Goal: Task Accomplishment & Management: Manage account settings

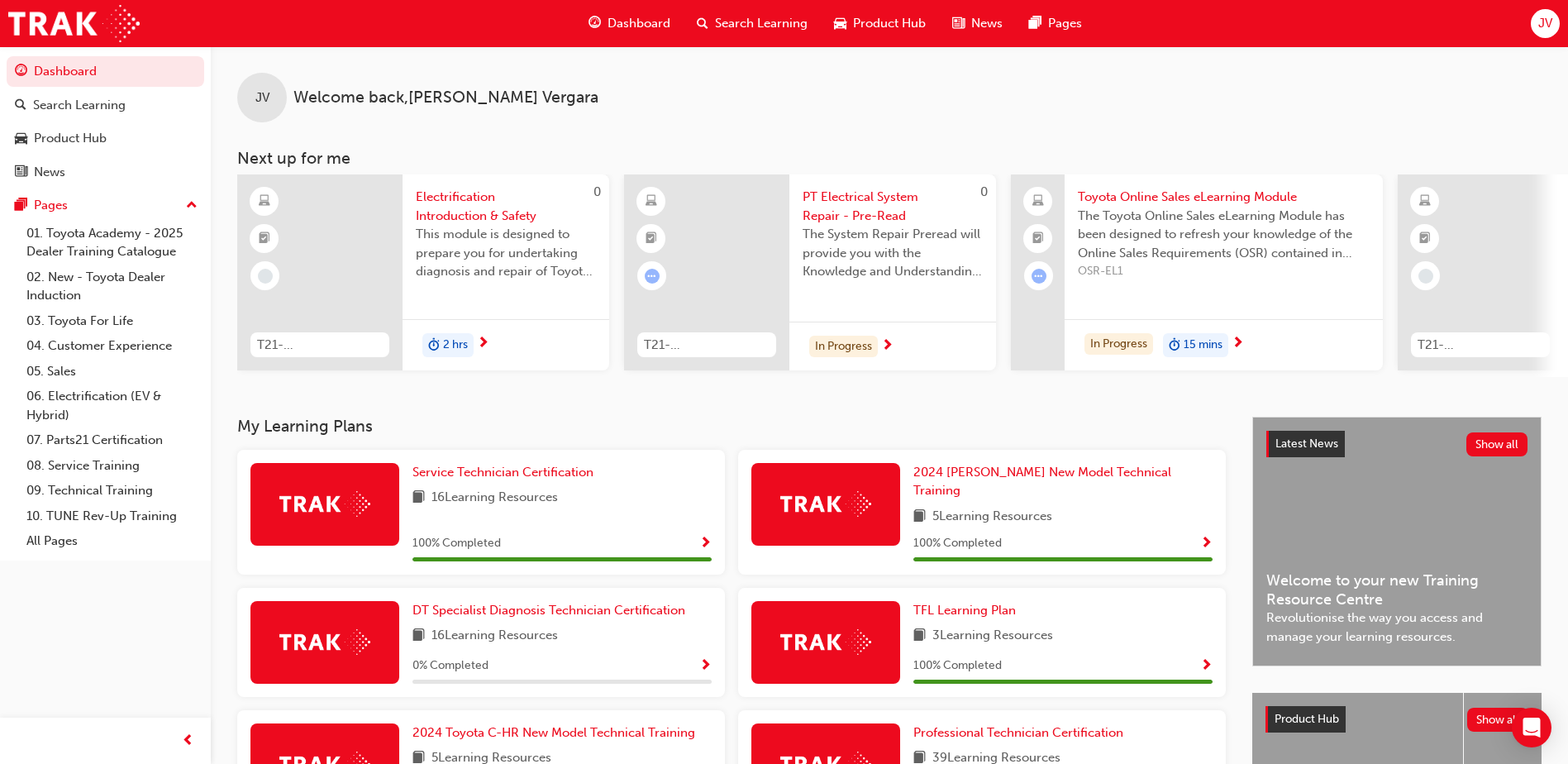
click at [1532, 18] on div "JV" at bounding box center [1545, 24] width 29 height 29
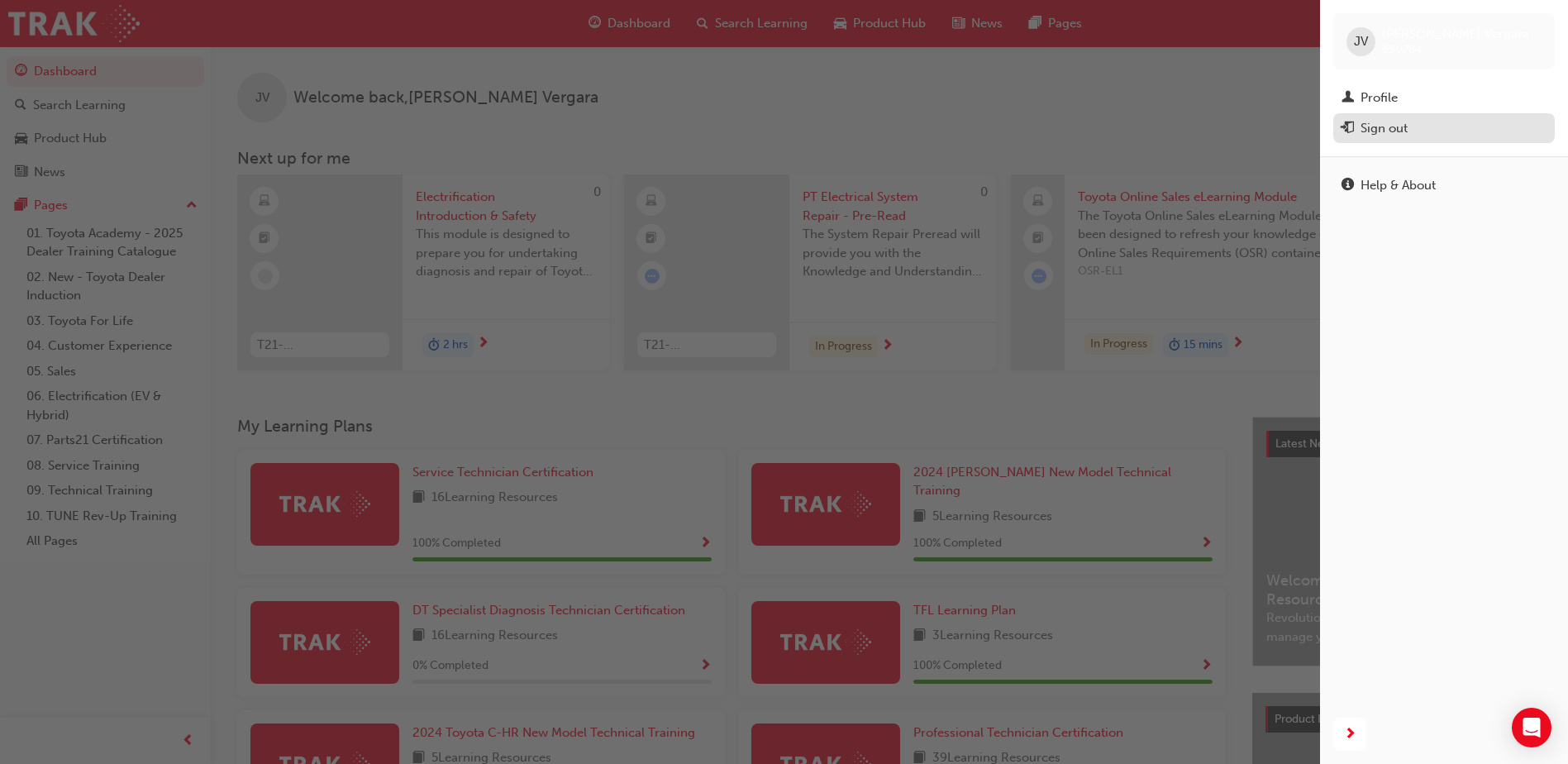
click at [1400, 134] on div "Sign out" at bounding box center [1384, 128] width 47 height 19
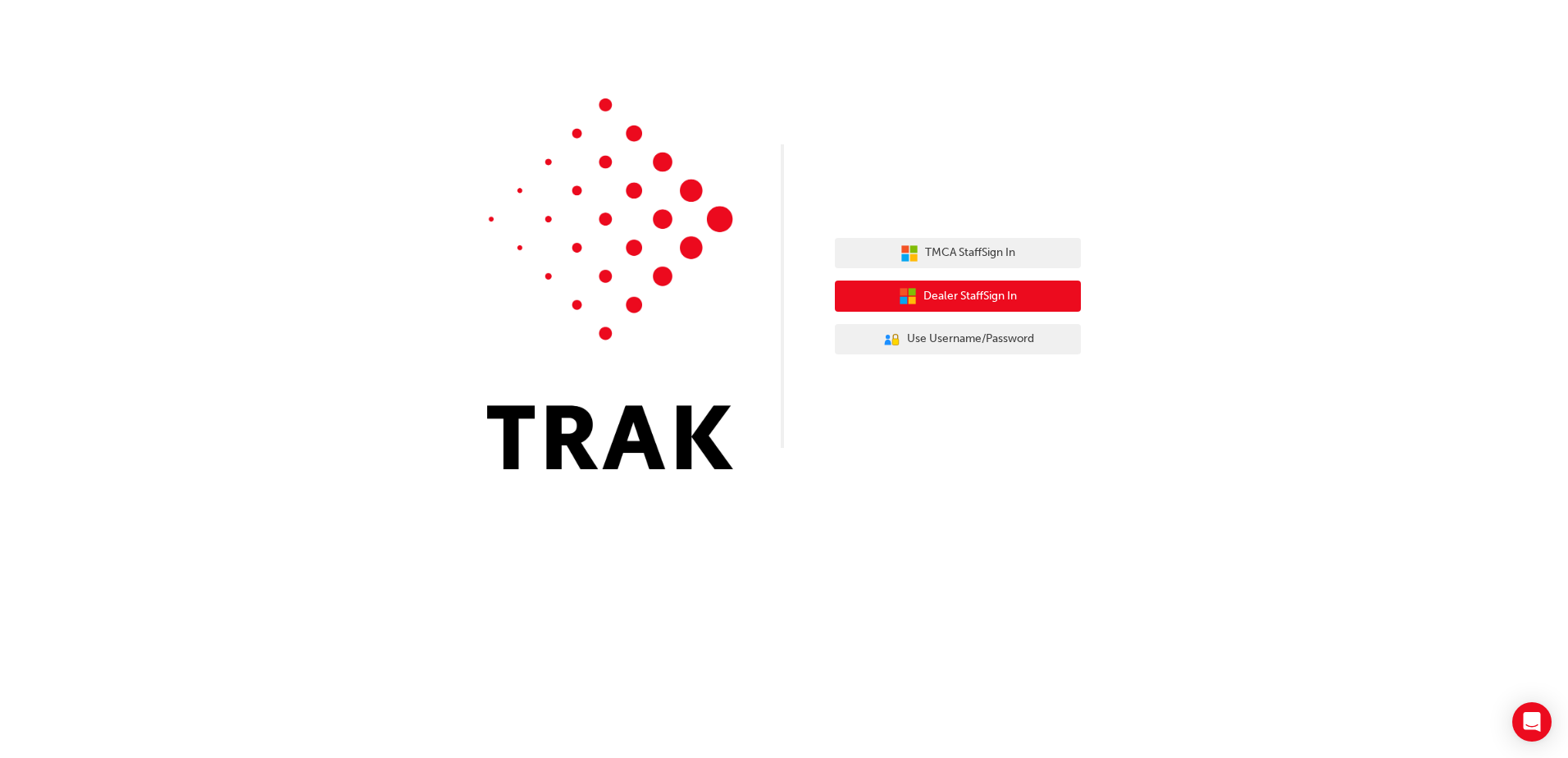
click at [924, 293] on span "Dealer Staff Sign In" at bounding box center [970, 296] width 94 height 19
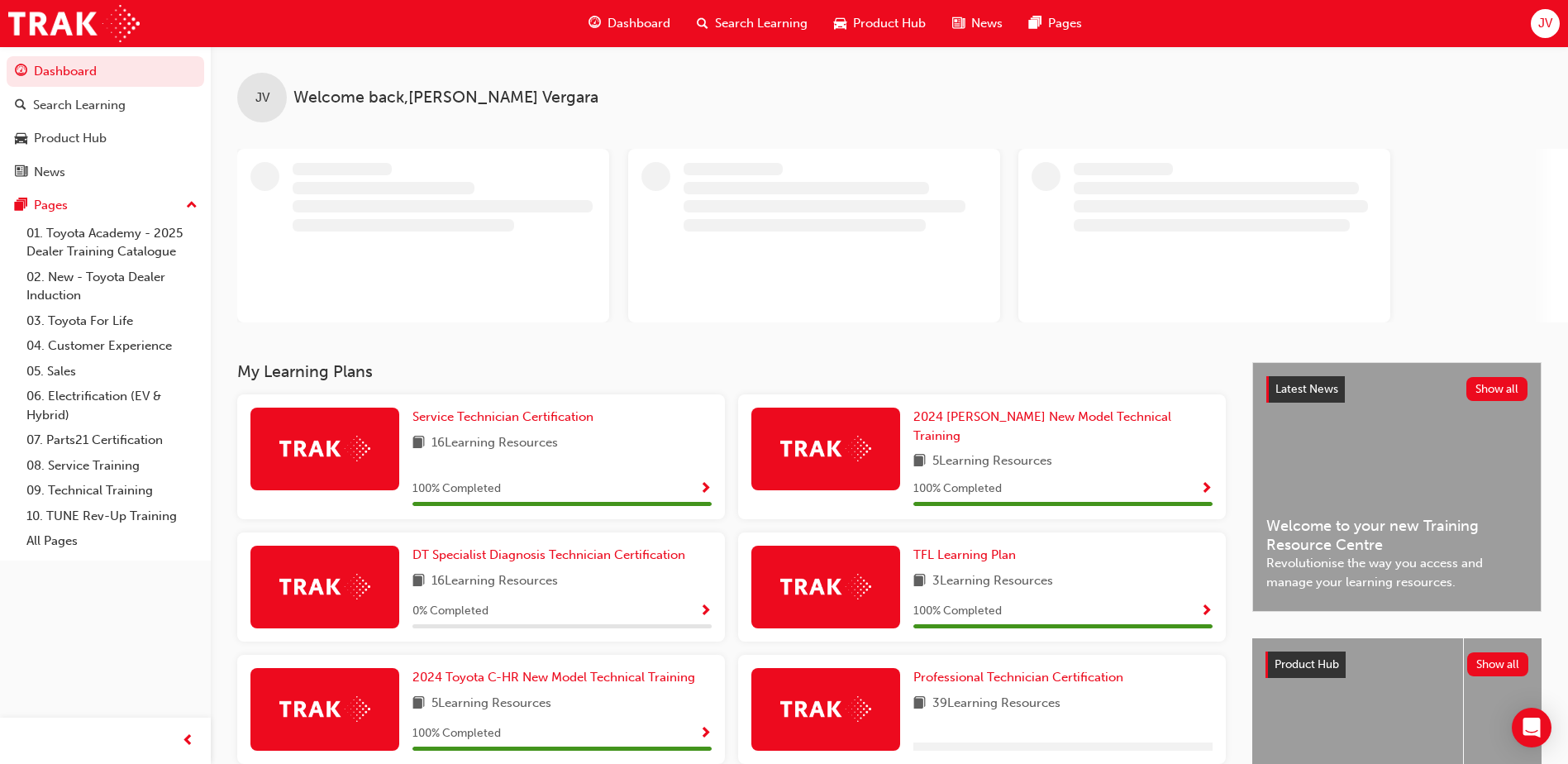
click at [1538, 15] on span "JV" at bounding box center [1545, 24] width 14 height 19
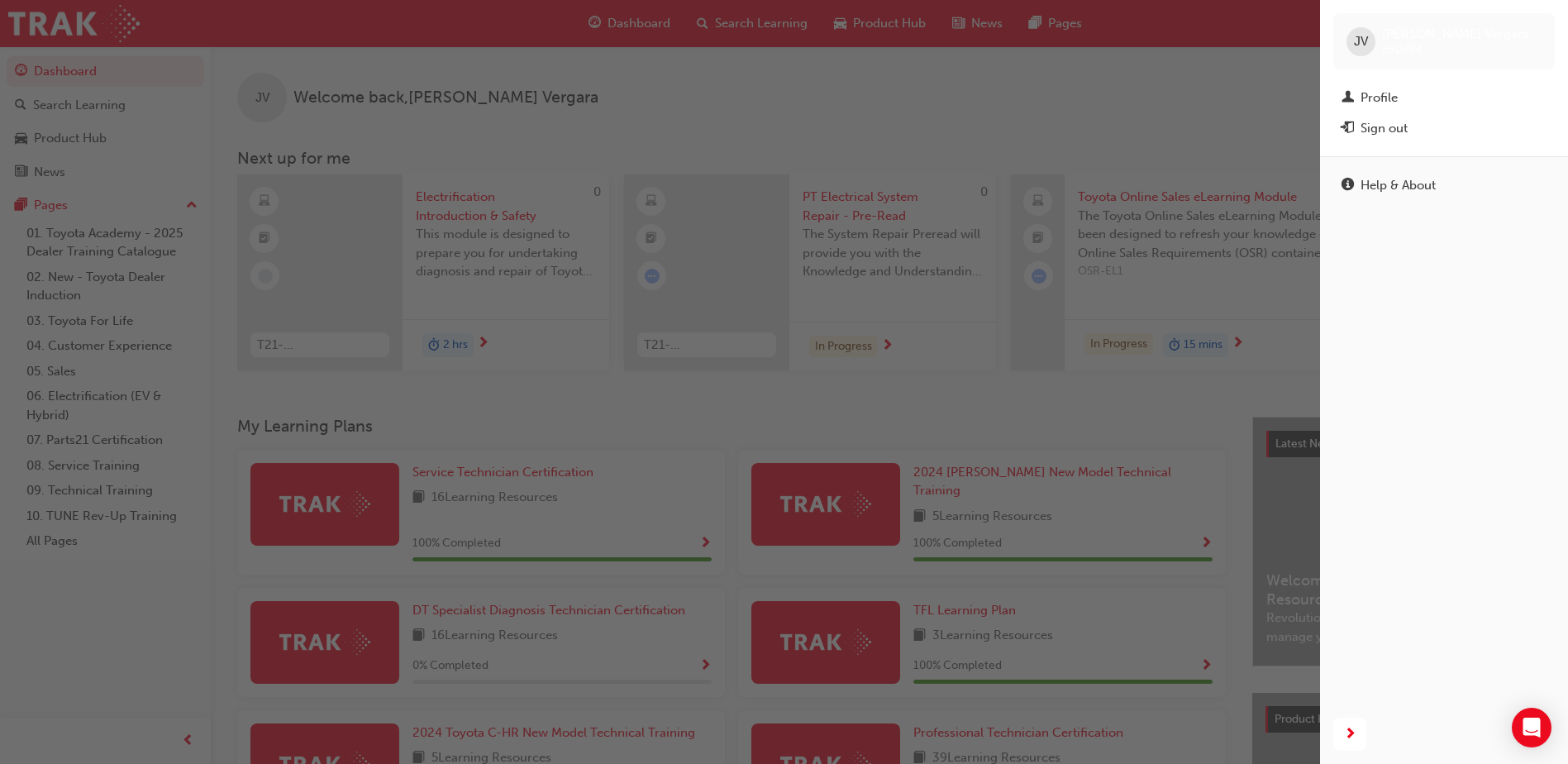
click at [1358, 43] on span "JV" at bounding box center [1361, 41] width 14 height 19
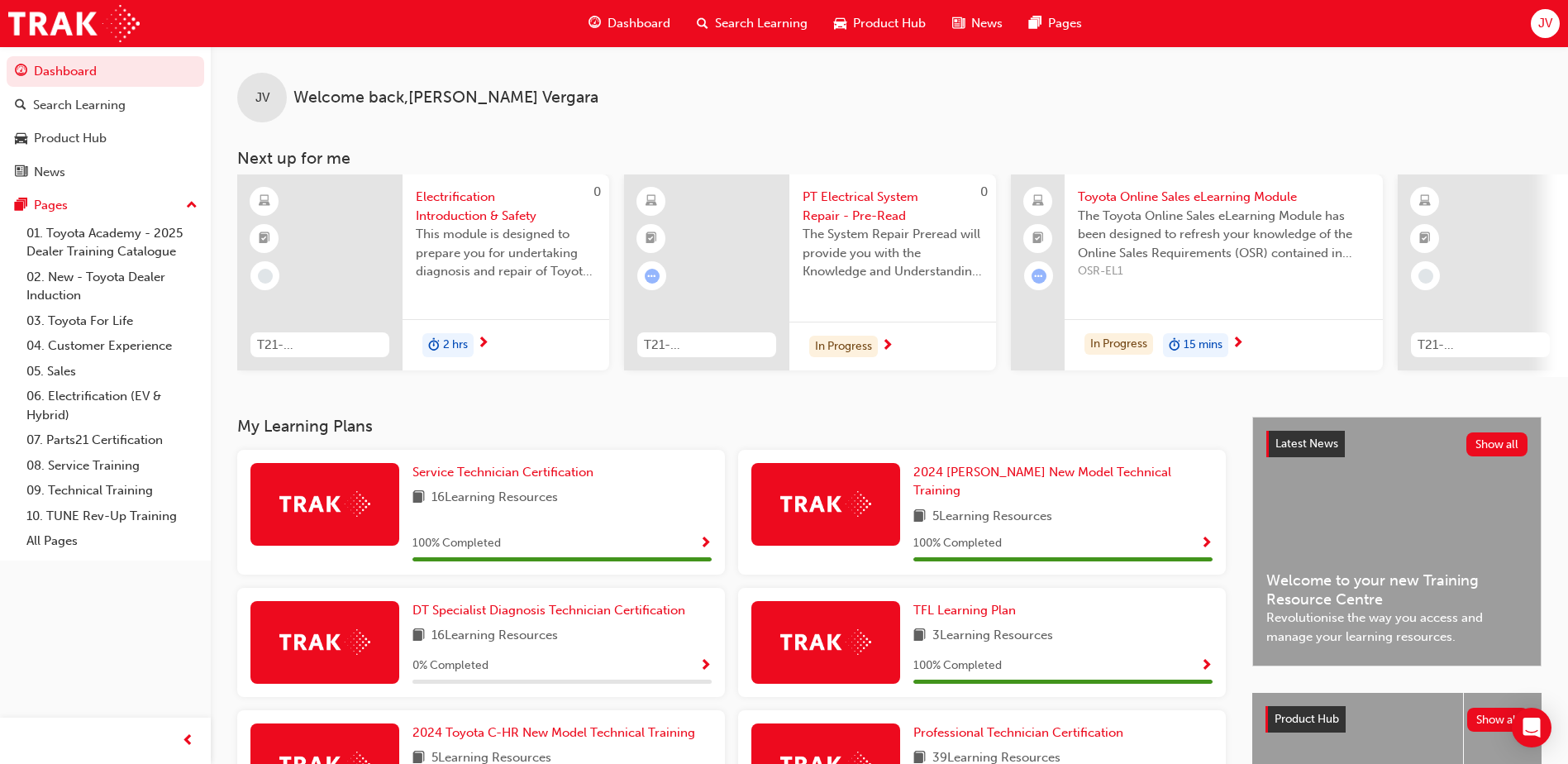
click at [1543, 22] on span "JV" at bounding box center [1545, 24] width 14 height 19
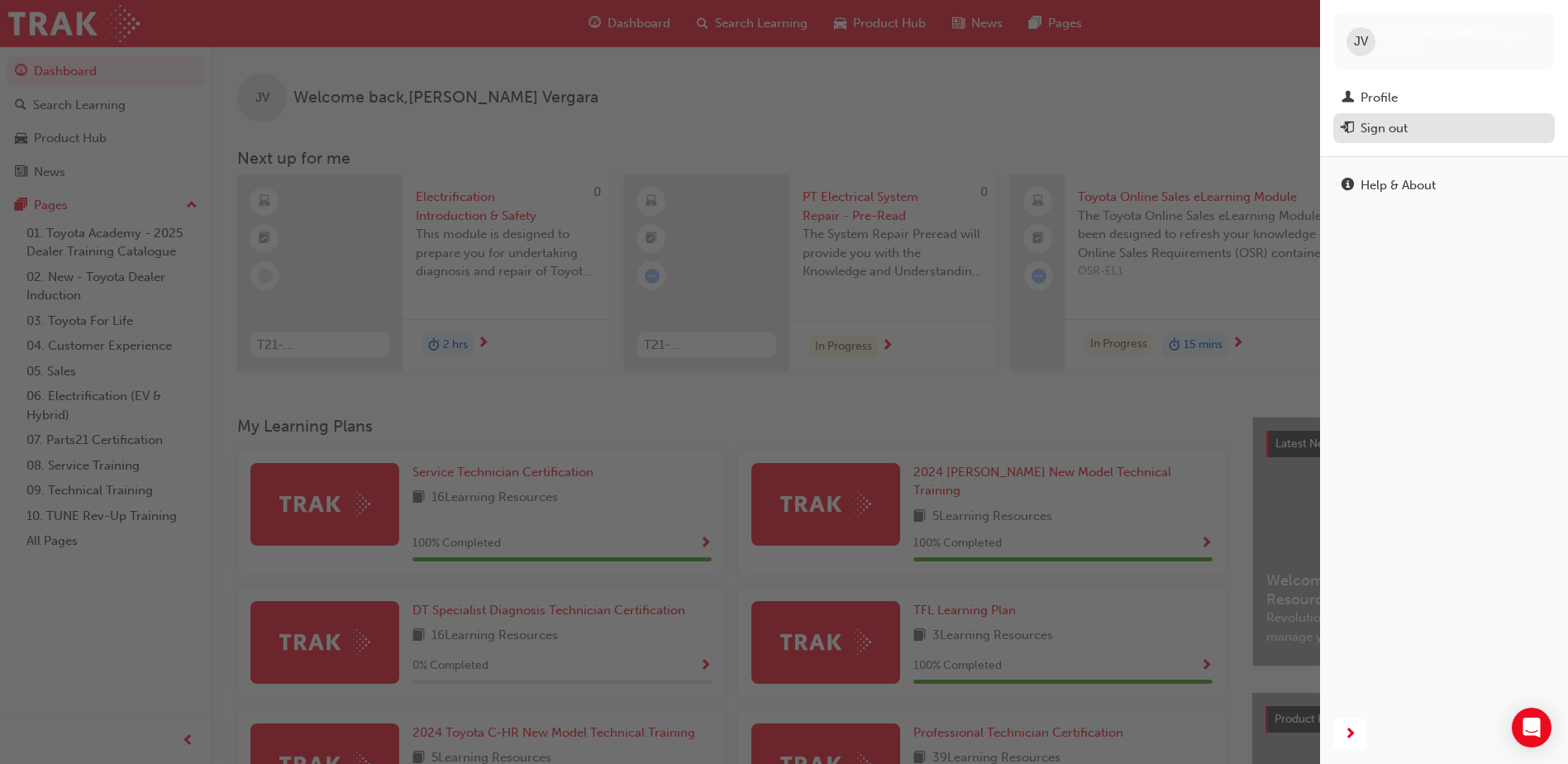
click at [1413, 133] on div "Sign out" at bounding box center [1444, 128] width 205 height 20
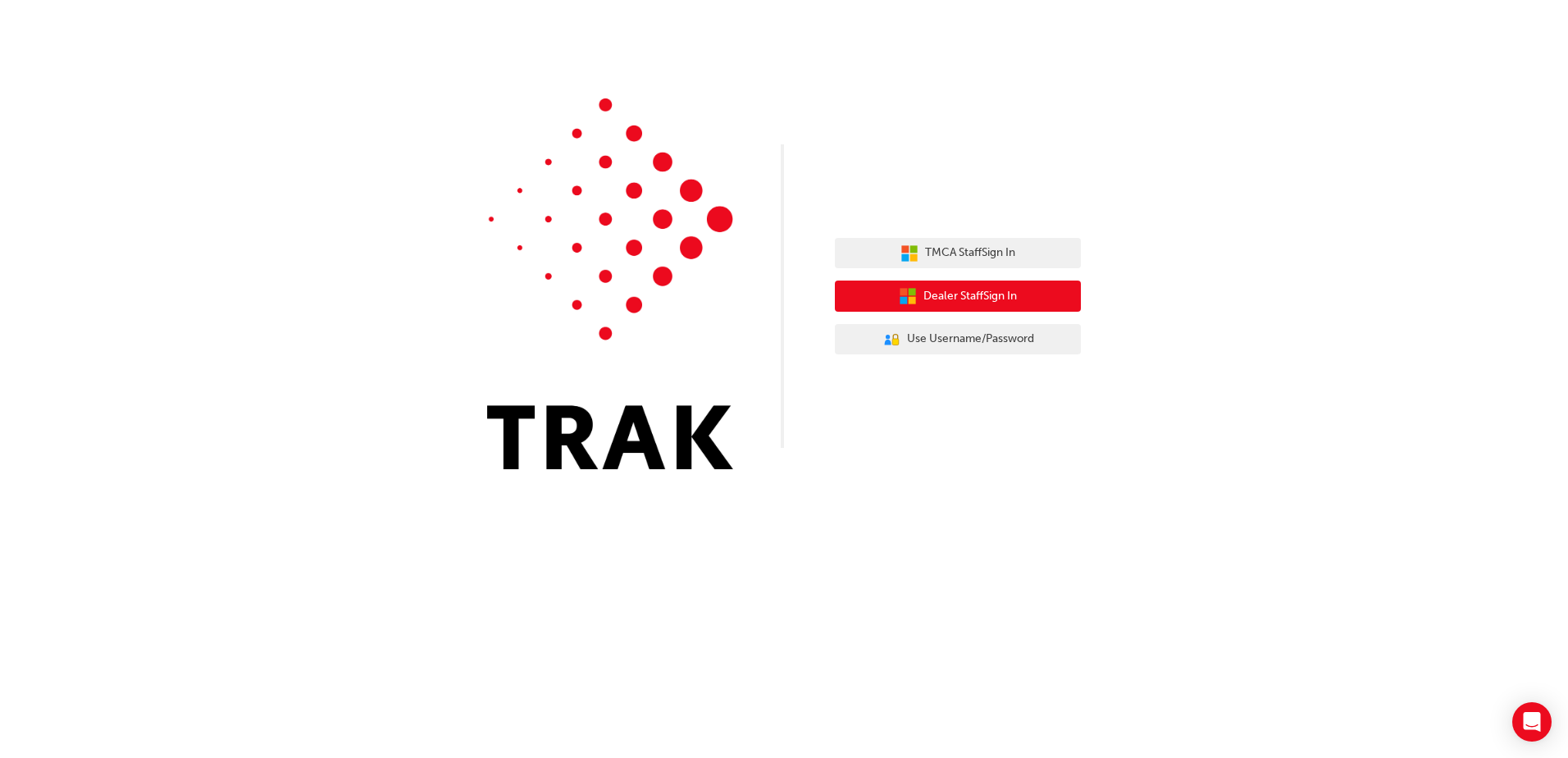
click at [895, 299] on button "Dealer Staff Sign In" at bounding box center [958, 296] width 246 height 31
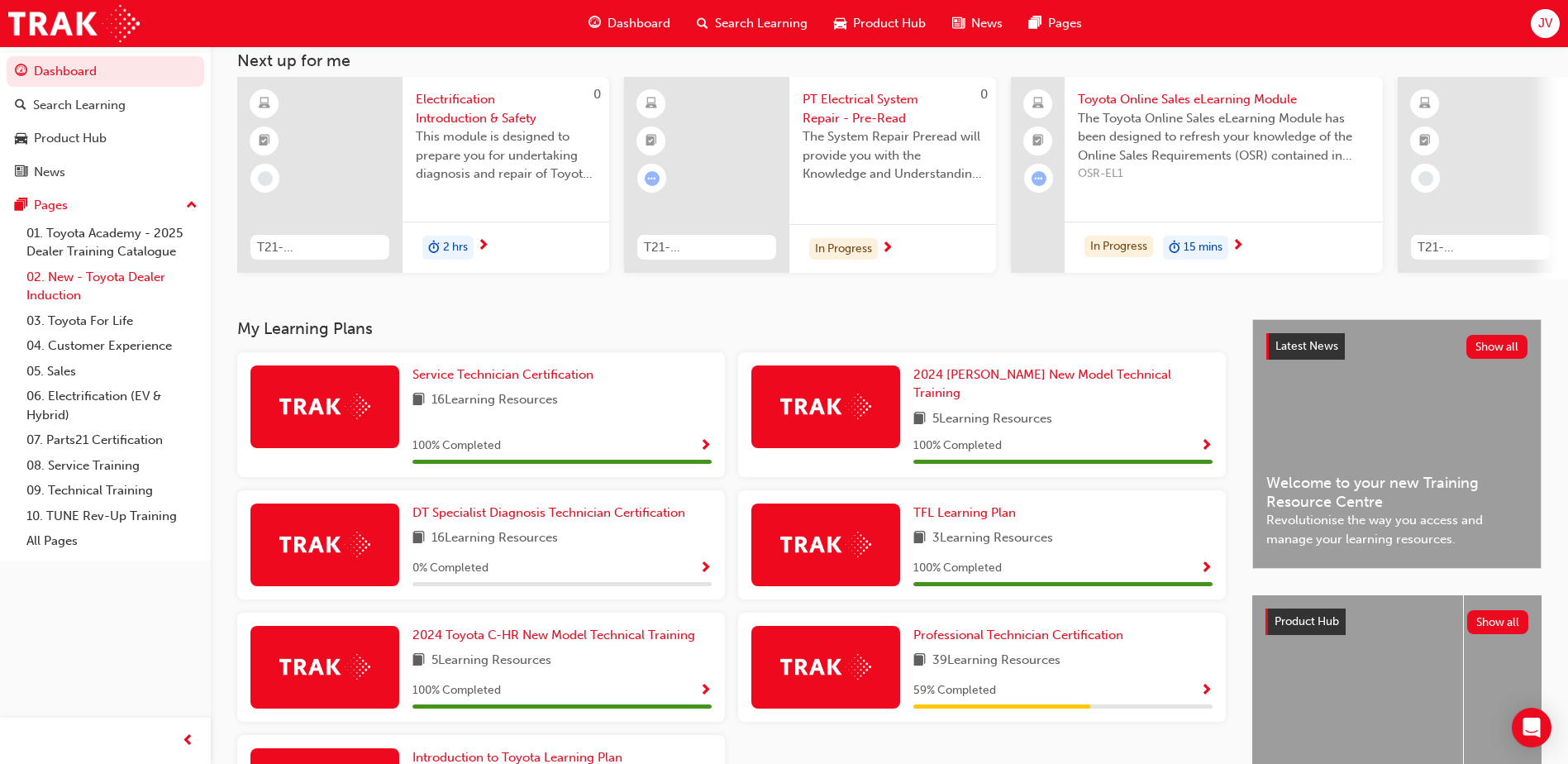
scroll to position [249, 0]
